Goal: Find specific page/section: Find specific page/section

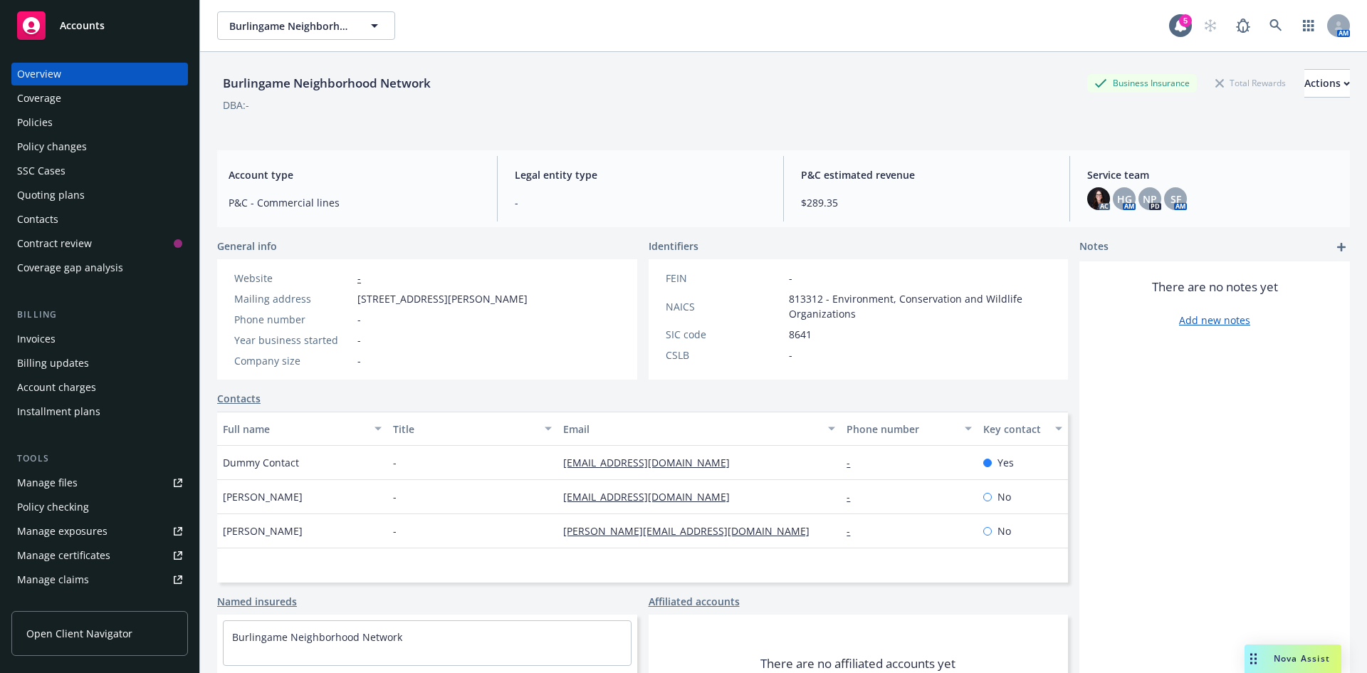
click at [84, 20] on span "Accounts" at bounding box center [82, 25] width 45 height 11
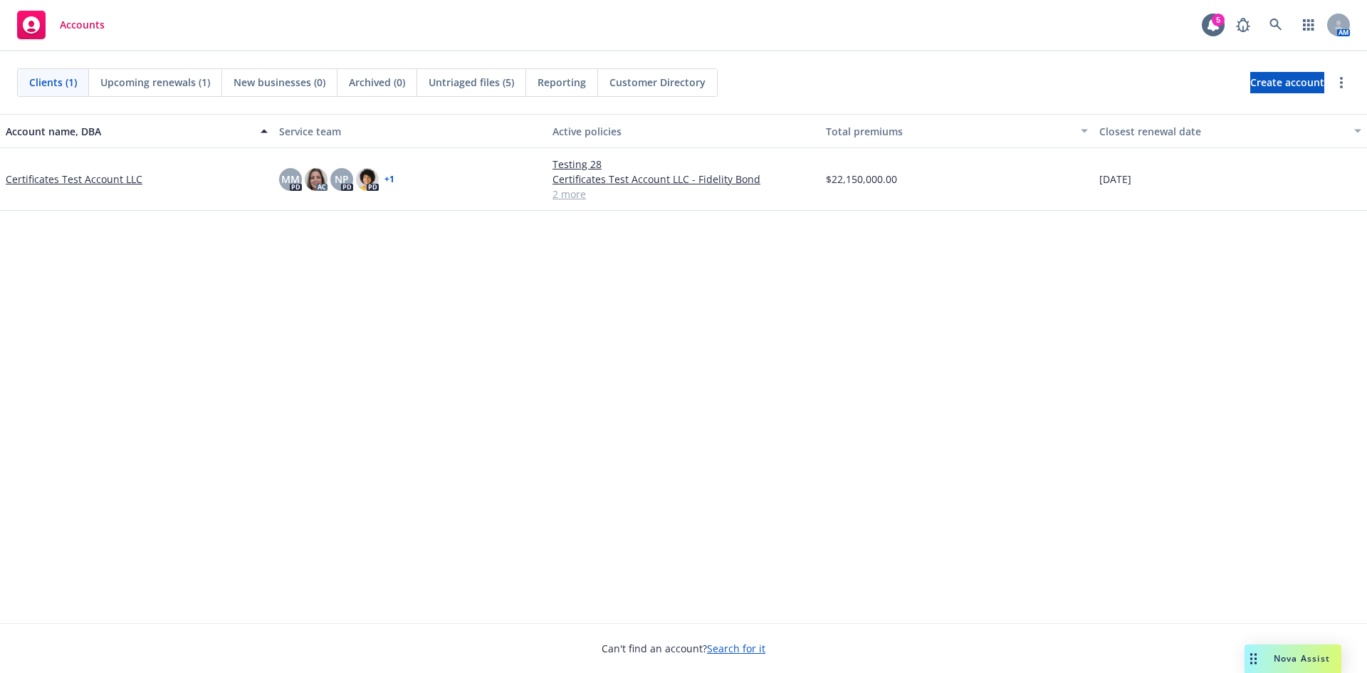
click at [126, 177] on link "Certificates Test Account LLC" at bounding box center [74, 179] width 137 height 15
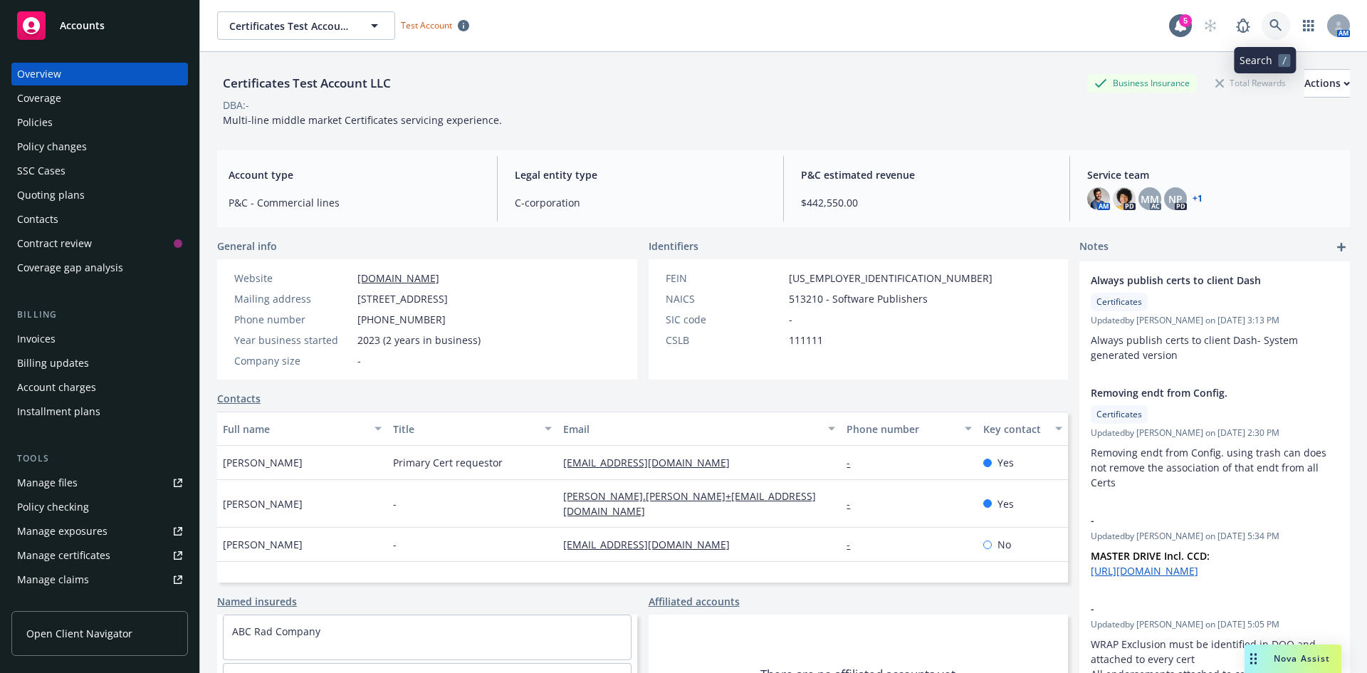
click at [1271, 24] on icon at bounding box center [1276, 25] width 13 height 13
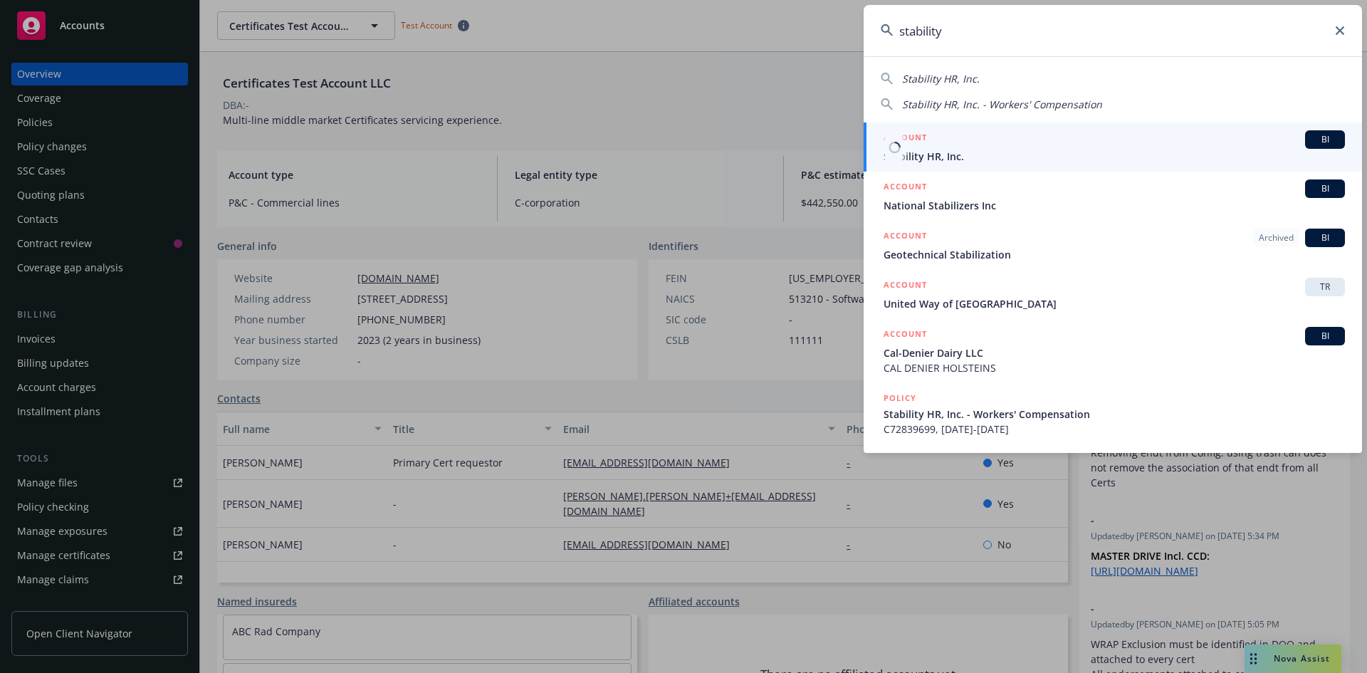
type input "stability"
click at [1112, 166] on link "ACCOUNT BI Stability HR, Inc." at bounding box center [1113, 146] width 498 height 49
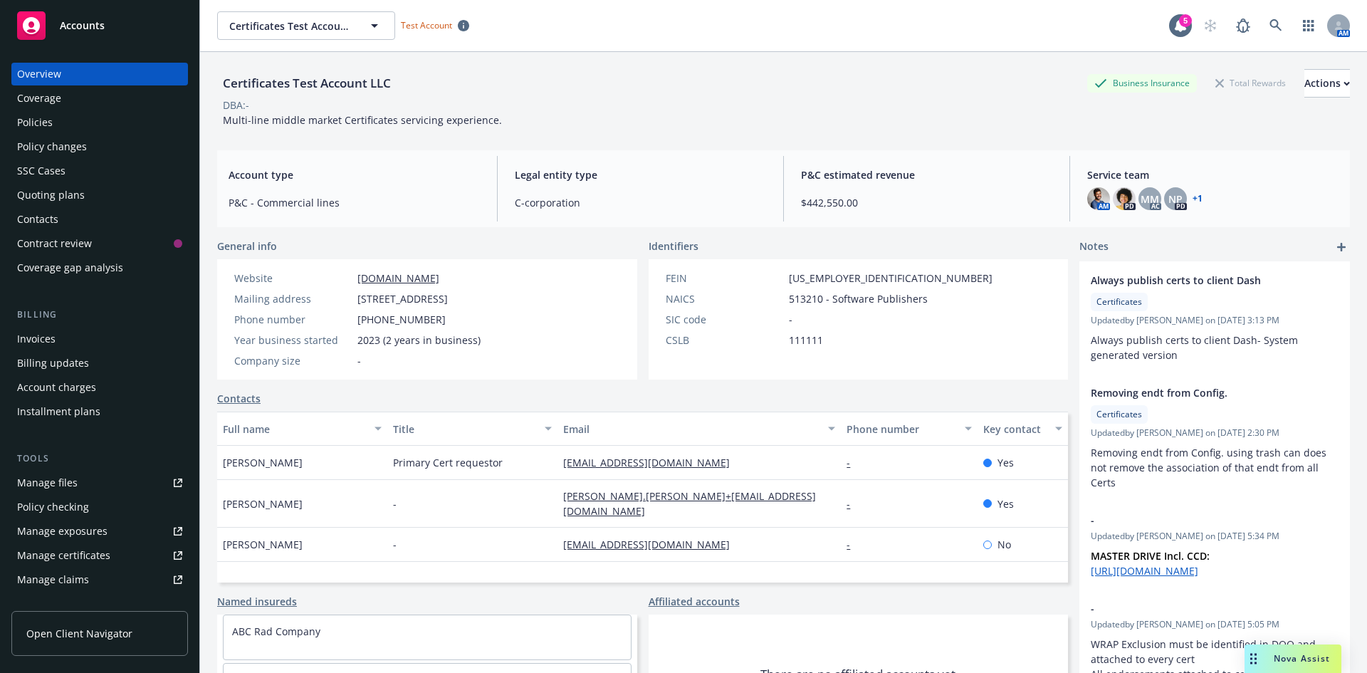
scroll to position [11, 0]
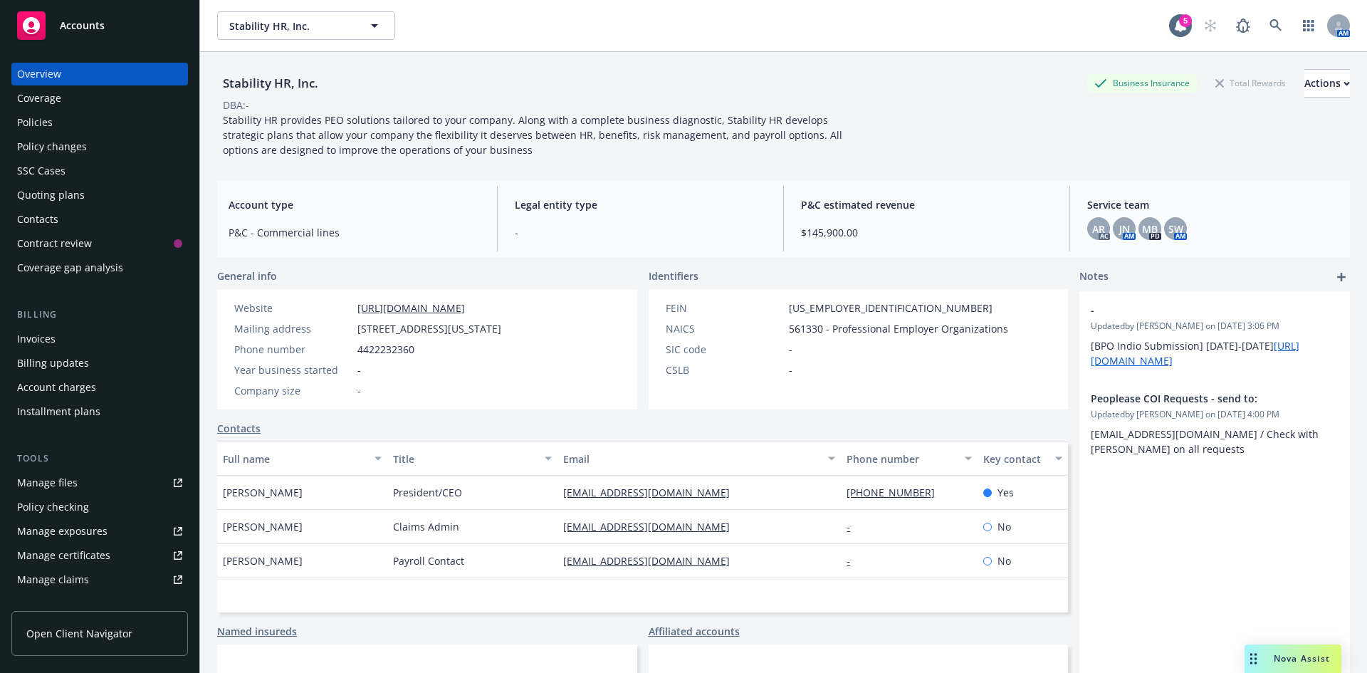
click at [127, 133] on div "Policies" at bounding box center [99, 122] width 165 height 23
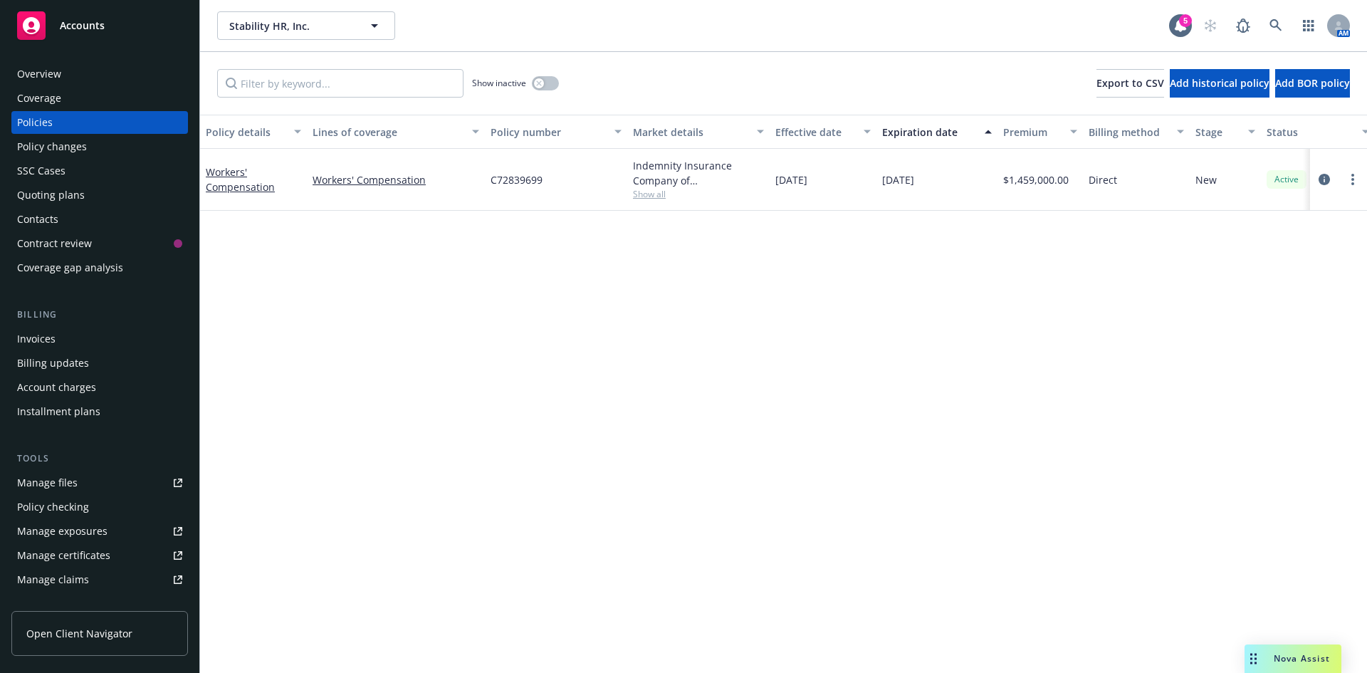
click at [651, 196] on span "Show all" at bounding box center [698, 194] width 131 height 12
click at [704, 484] on div "Policy details Lines of coverage Policy number Market details Effective date Ex…" at bounding box center [783, 394] width 1167 height 558
click at [654, 199] on span "Show all" at bounding box center [698, 194] width 131 height 12
click at [89, 28] on span "Accounts" at bounding box center [82, 25] width 45 height 11
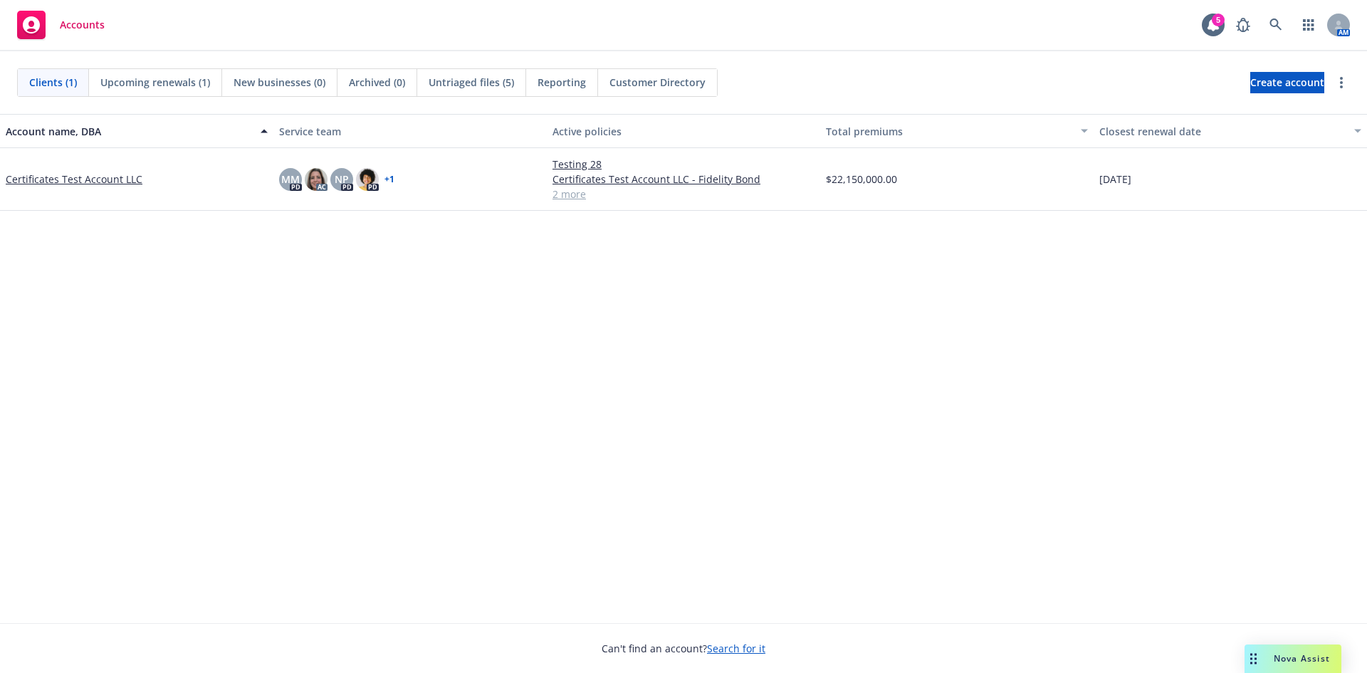
click at [75, 189] on div "Certificates Test Account LLC" at bounding box center [136, 179] width 273 height 63
click at [75, 178] on link "Certificates Test Account LLC" at bounding box center [74, 179] width 137 height 15
